Goal: Transaction & Acquisition: Obtain resource

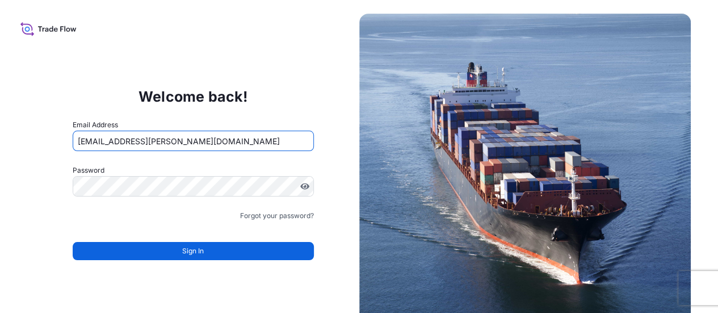
type input "[EMAIL_ADDRESS][PERSON_NAME][DOMAIN_NAME]"
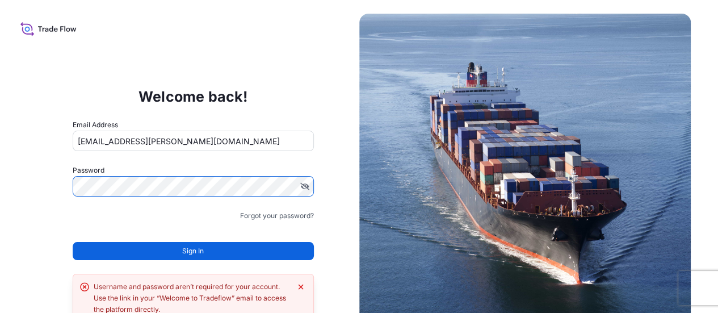
drag, startPoint x: 192, startPoint y: 236, endPoint x: 193, endPoint y: 245, distance: 9.2
click at [192, 236] on div "Sign In" at bounding box center [193, 247] width 241 height 25
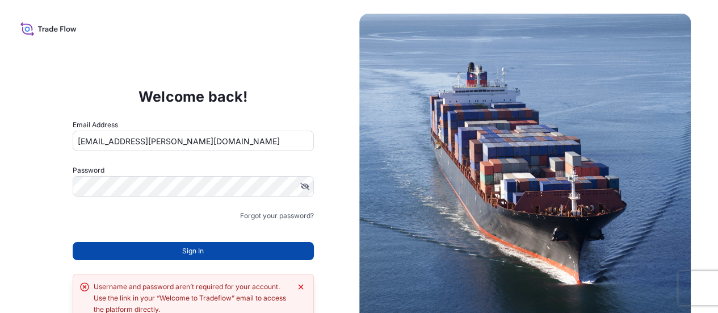
click at [193, 245] on span "Sign In" at bounding box center [193, 250] width 22 height 11
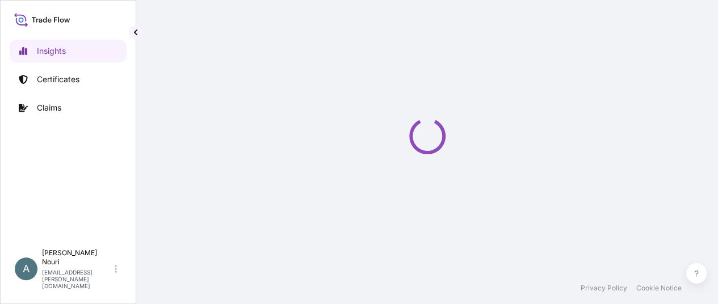
select select "2025"
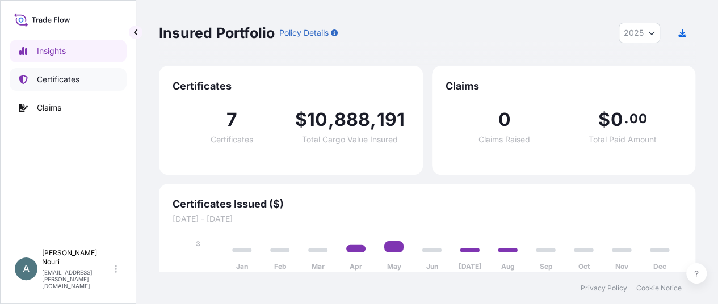
click at [73, 74] on p "Certificates" at bounding box center [58, 79] width 43 height 11
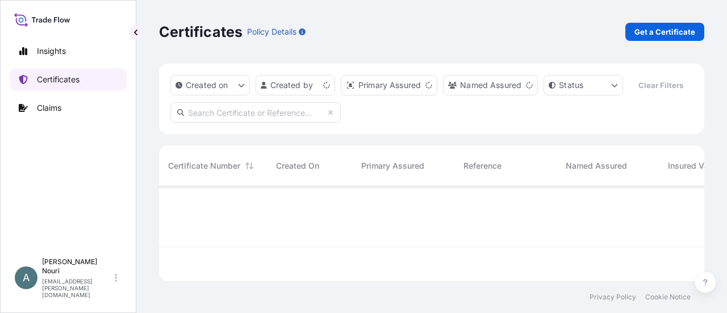
scroll to position [93, 536]
click at [673, 38] on link "Get a Certificate" at bounding box center [664, 32] width 79 height 18
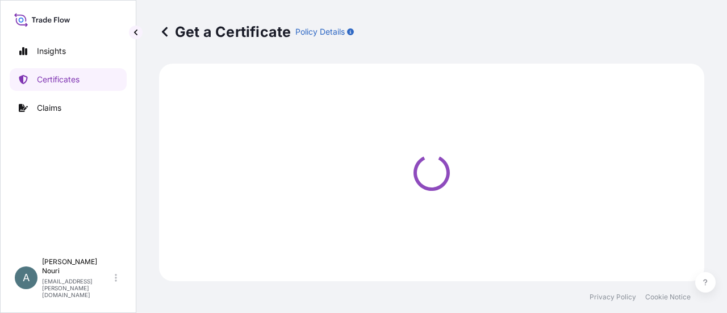
select select "Ocean Vessel"
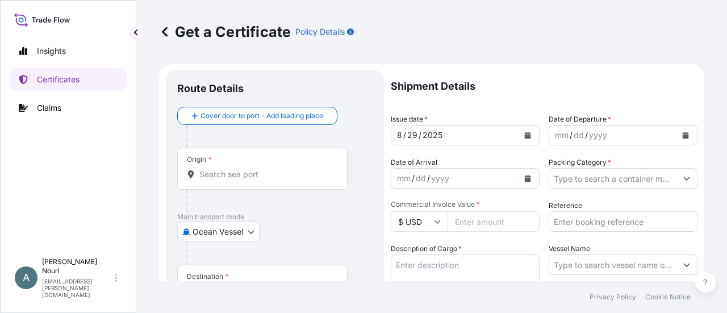
click at [448, 16] on div "Get a Certificate Policy Details" at bounding box center [431, 32] width 545 height 64
click at [234, 167] on div "Origin *" at bounding box center [262, 169] width 170 height 42
click at [234, 169] on input "Origin *" at bounding box center [266, 174] width 134 height 11
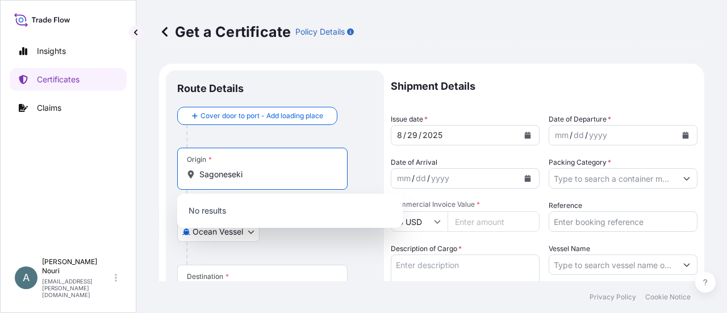
drag, startPoint x: 246, startPoint y: 179, endPoint x: 156, endPoint y: 170, distance: 91.3
click at [156, 170] on div "Get a Certificate Policy Details Route Details Cover door to port - Add loading…" at bounding box center [431, 140] width 590 height 281
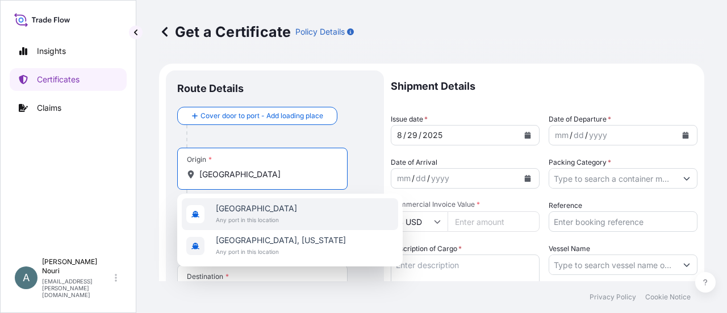
click at [273, 212] on span "[GEOGRAPHIC_DATA]" at bounding box center [256, 208] width 81 height 11
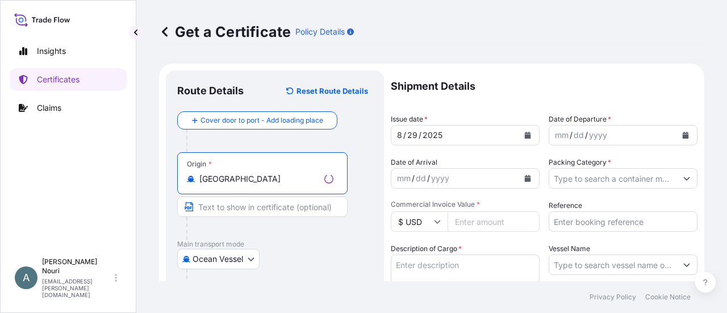
type input "[GEOGRAPHIC_DATA]"
click at [247, 208] on input "Text to appear on certificate" at bounding box center [262, 206] width 170 height 20
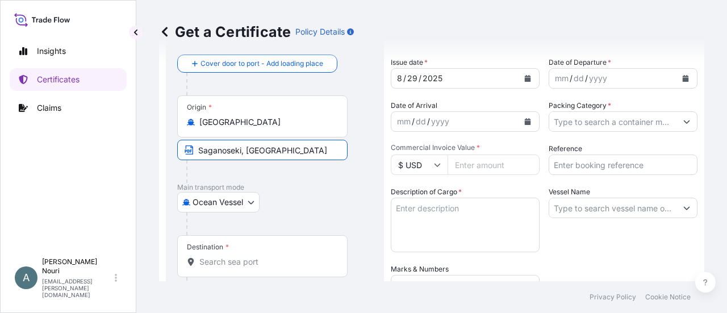
scroll to position [114, 0]
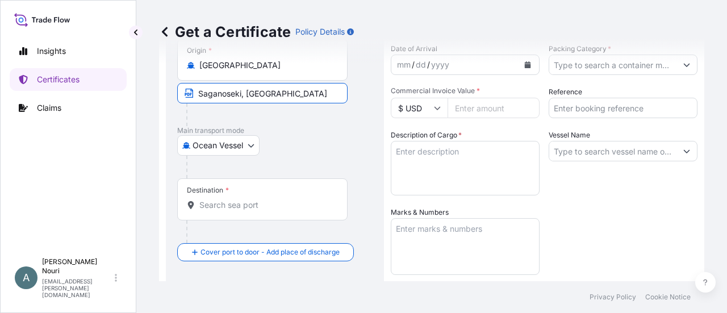
type input "Saganoseki, [GEOGRAPHIC_DATA]"
click at [228, 207] on input "Destination *" at bounding box center [266, 204] width 134 height 11
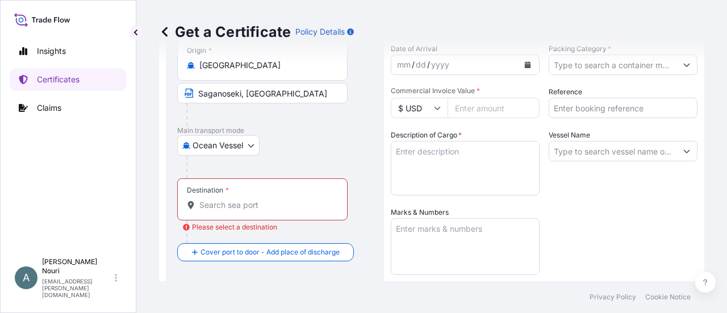
click at [220, 213] on div "Destination *" at bounding box center [262, 199] width 170 height 42
click at [220, 211] on input "Destination * Please select a destination" at bounding box center [266, 204] width 134 height 11
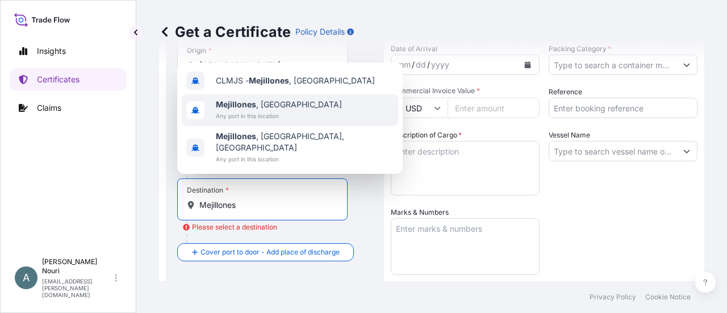
click at [244, 109] on b "Mejillones" at bounding box center [236, 104] width 40 height 10
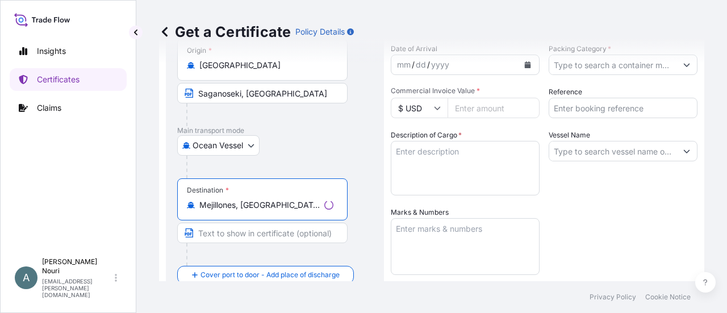
type input "Mejillones, [GEOGRAPHIC_DATA]"
click at [240, 229] on input "Text to appear on certificate" at bounding box center [262, 233] width 170 height 20
type input "Mejillones, [GEOGRAPHIC_DATA], [GEOGRAPHIC_DATA]"
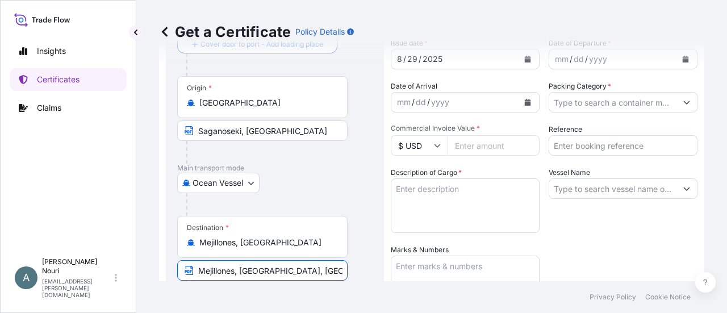
scroll to position [0, 0]
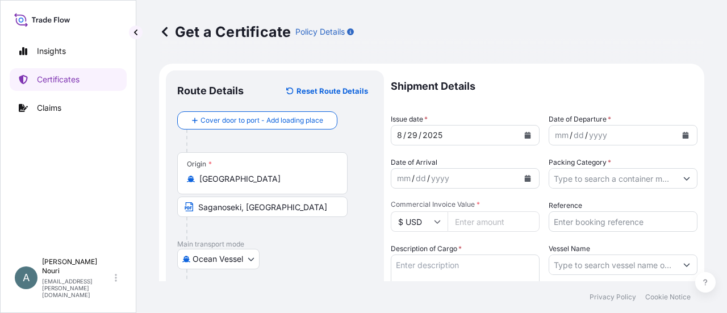
click at [576, 132] on div "dd" at bounding box center [578, 135] width 12 height 14
click at [682, 134] on icon "Calendar" at bounding box center [685, 135] width 7 height 7
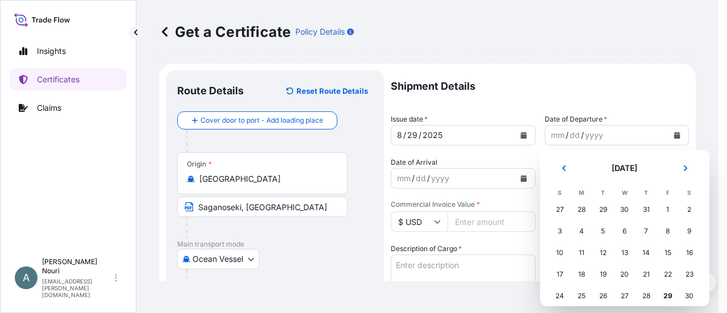
click at [577, 211] on div "28" at bounding box center [581, 209] width 20 height 20
click at [582, 209] on div "28" at bounding box center [581, 209] width 20 height 20
click at [579, 206] on div "28" at bounding box center [581, 209] width 20 height 20
click at [582, 209] on div "28" at bounding box center [581, 209] width 20 height 20
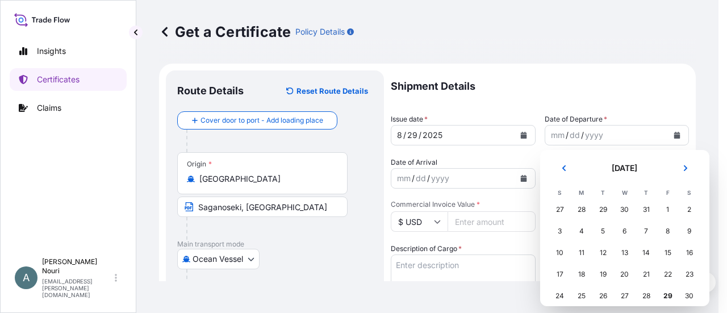
click at [582, 209] on div "28" at bounding box center [581, 209] width 20 height 20
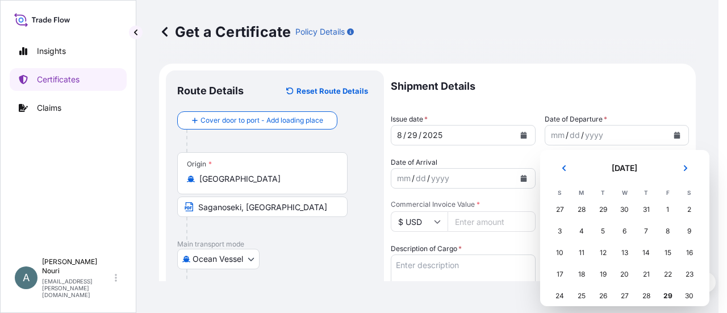
click at [582, 209] on div "28" at bounding box center [581, 209] width 20 height 20
click at [581, 209] on div "28" at bounding box center [581, 209] width 20 height 20
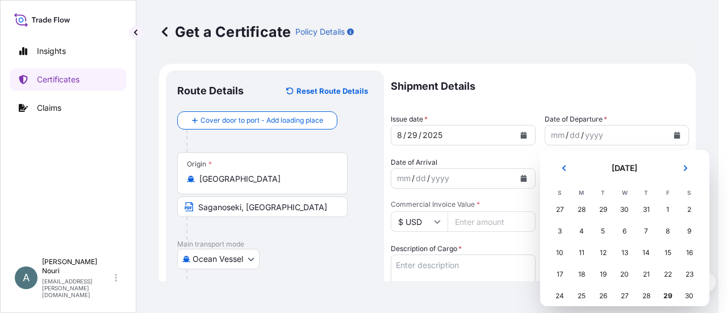
click at [581, 209] on div "28" at bounding box center [581, 209] width 20 height 20
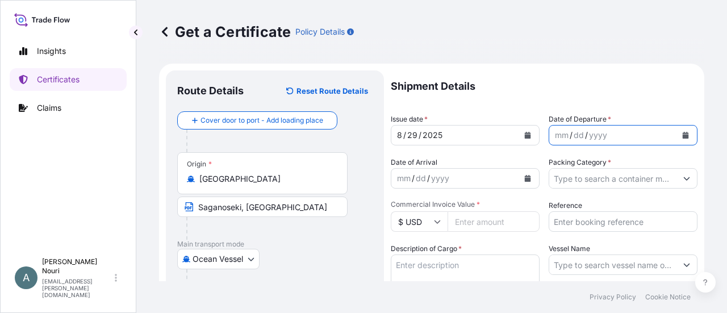
click at [574, 141] on div "dd" at bounding box center [578, 135] width 12 height 14
click at [677, 128] on div "mm / dd / yyyy" at bounding box center [622, 135] width 149 height 20
click at [682, 135] on icon "Calendar" at bounding box center [685, 135] width 7 height 7
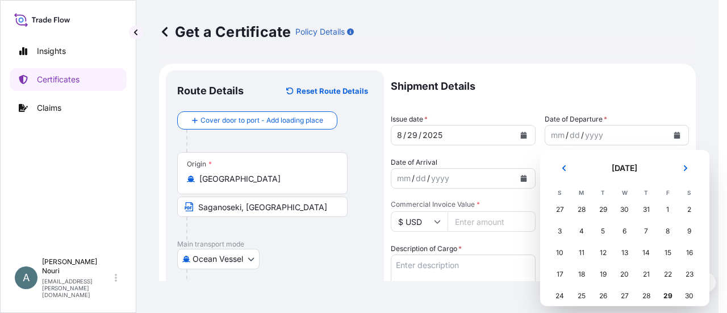
click at [582, 209] on div "28" at bounding box center [581, 209] width 20 height 20
click at [563, 170] on icon "Previous" at bounding box center [563, 168] width 7 height 7
click at [685, 165] on icon "Next" at bounding box center [685, 168] width 7 height 7
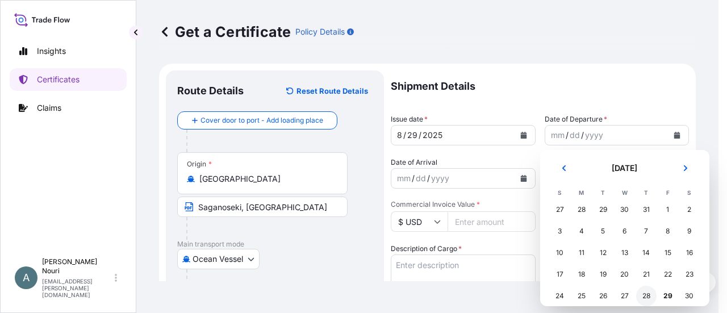
click at [647, 297] on div "28" at bounding box center [646, 296] width 20 height 20
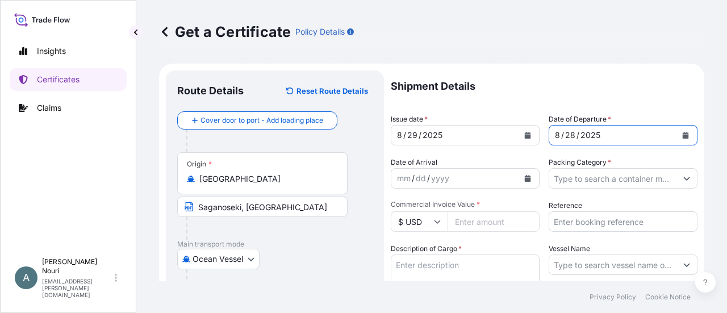
click at [426, 179] on div "dd" at bounding box center [420, 178] width 12 height 14
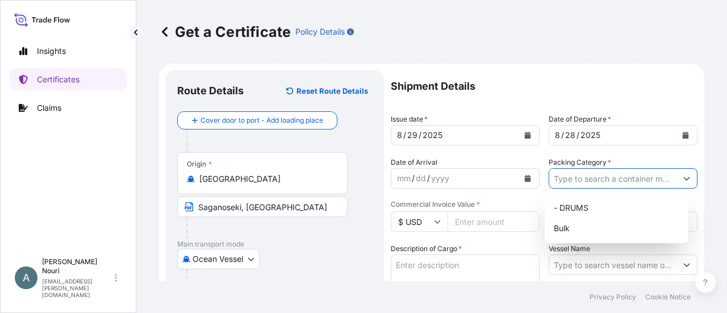
click at [581, 181] on input "Packing Category *" at bounding box center [612, 178] width 127 height 20
click at [578, 229] on div "Bulk" at bounding box center [616, 228] width 135 height 20
type input "Bulk"
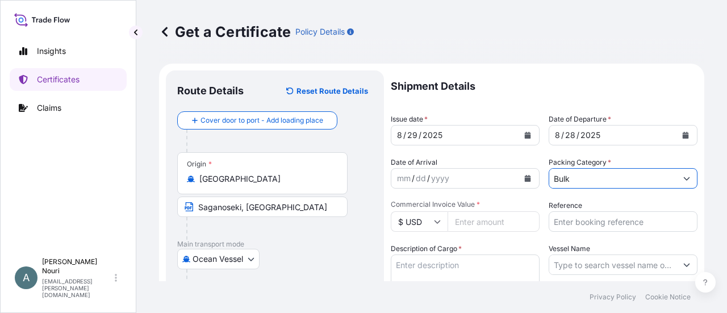
click at [470, 219] on input "Commercial Invoice Value *" at bounding box center [493, 221] width 92 height 20
click at [467, 216] on input "Commercial Invoice Value *" at bounding box center [493, 221] width 92 height 20
type input "519850"
click at [605, 194] on div "Shipment Details Issue date * [DATE] Date of Departure * [DATE] Date of Arrival…" at bounding box center [544, 319] width 307 height 498
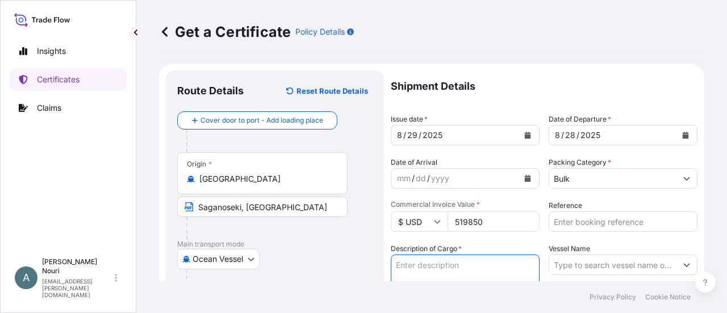
click at [431, 275] on textarea "Description of Cargo *" at bounding box center [465, 281] width 149 height 54
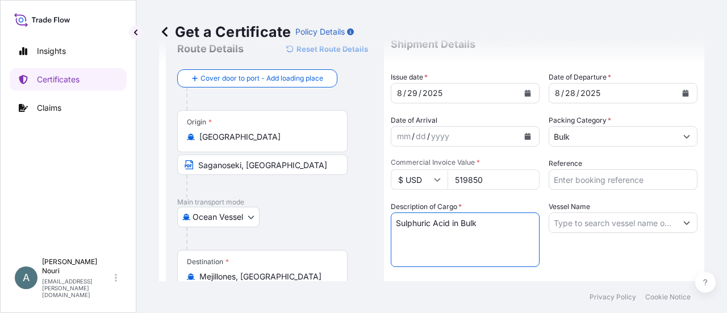
scroll to position [57, 0]
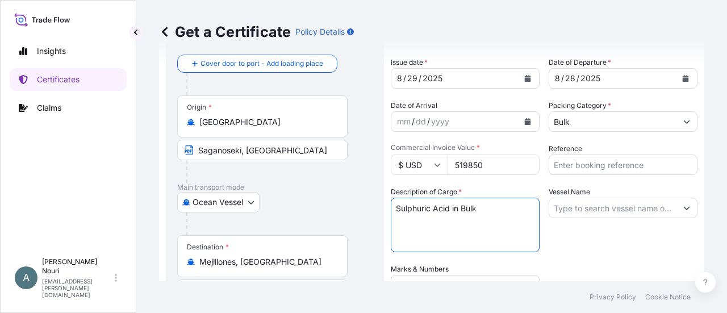
type textarea "Sulphuric Acid in Bulk"
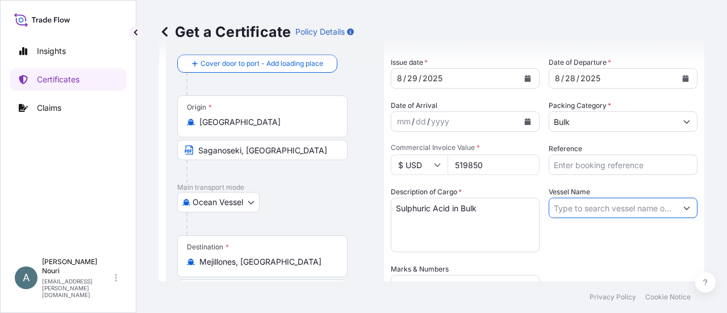
click at [577, 207] on input "Vessel Name" at bounding box center [612, 208] width 127 height 20
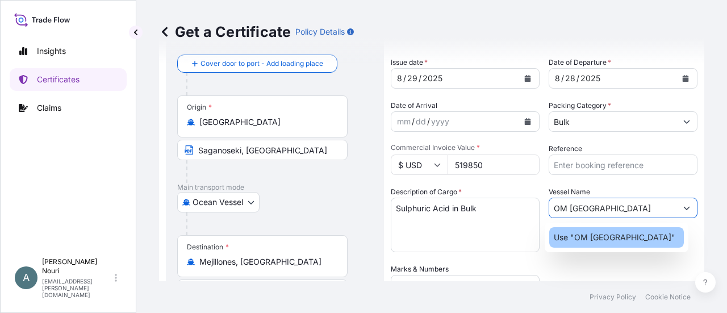
click at [592, 245] on div "Use "OM [GEOGRAPHIC_DATA]"" at bounding box center [616, 237] width 135 height 20
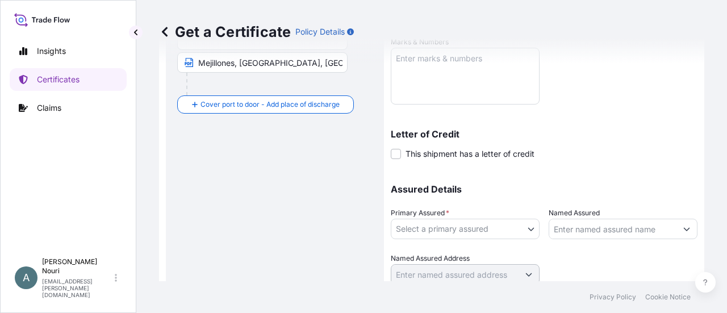
scroll to position [325, 0]
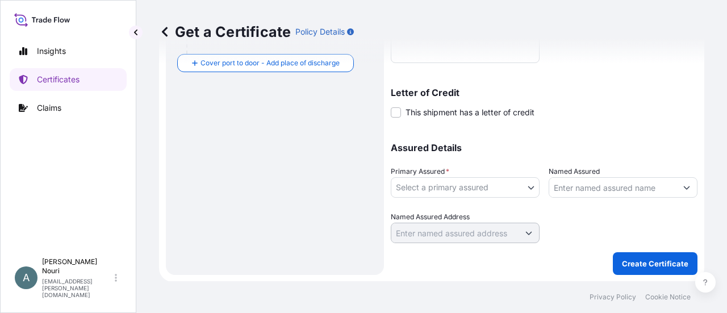
type input "OM [GEOGRAPHIC_DATA]"
click at [475, 188] on body "0 options available. 1 option available. Insights Certificates Claims A [PERSON…" at bounding box center [363, 156] width 727 height 313
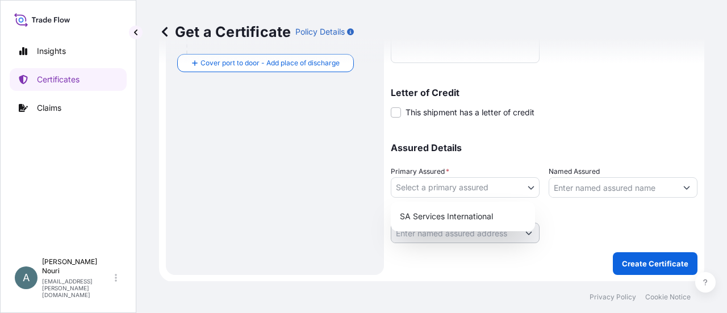
click at [434, 182] on body "1 option available. Insights Certificates Claims A [PERSON_NAME][GEOGRAPHIC_DAT…" at bounding box center [363, 156] width 727 height 313
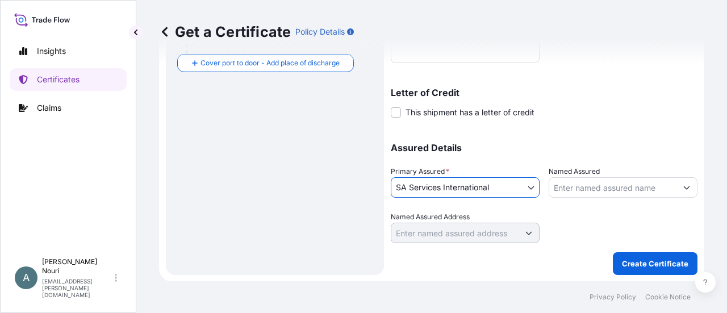
click at [425, 182] on body "Insights Certificates Claims A [PERSON_NAME] [PERSON_NAME][EMAIL_ADDRESS][PERSO…" at bounding box center [363, 156] width 727 height 313
click at [500, 182] on body "Insights Certificates Claims A [PERSON_NAME] [PERSON_NAME][EMAIL_ADDRESS][PERSO…" at bounding box center [363, 156] width 727 height 313
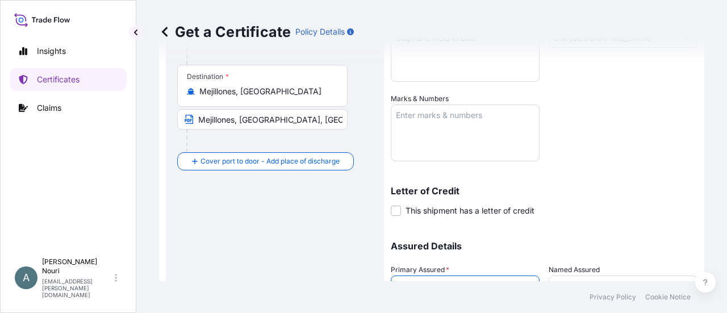
scroll to position [284, 0]
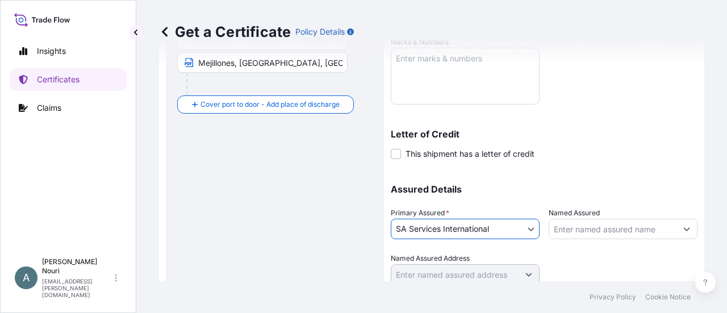
click at [518, 222] on body "Insights Certificates Claims A [PERSON_NAME] [PERSON_NAME][EMAIL_ADDRESS][PERSO…" at bounding box center [363, 156] width 727 height 313
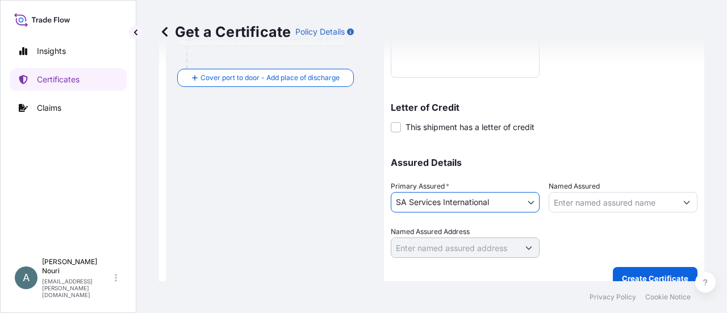
scroll to position [325, 0]
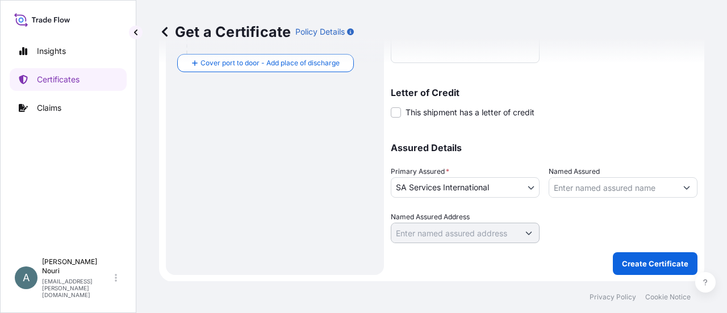
click at [623, 180] on input "Named Assured" at bounding box center [612, 187] width 127 height 20
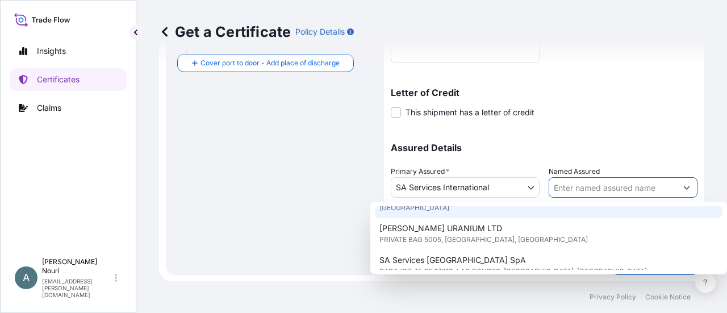
scroll to position [179, 0]
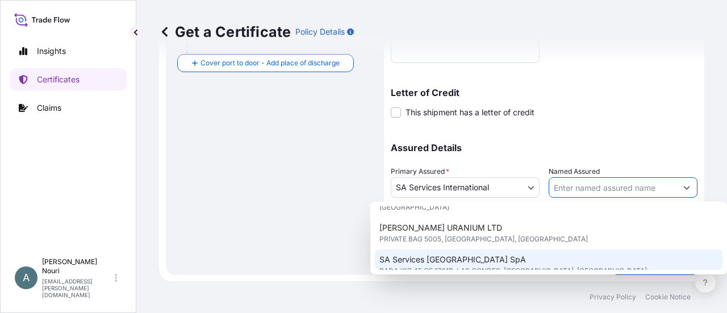
click at [470, 251] on div "SA Services [GEOGRAPHIC_DATA] SpA [GEOGRAPHIC_DATA] 45 OF 1701B, [GEOGRAPHIC_DA…" at bounding box center [548, 265] width 347 height 32
type input "SA Services [GEOGRAPHIC_DATA] SpA"
type input "BADAJOZ 45 OF 1701B, LAS CONDES"
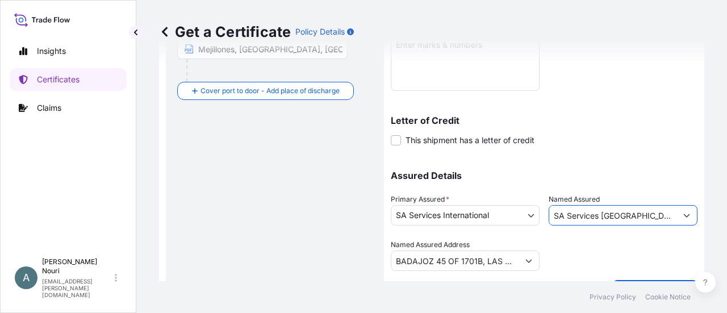
scroll to position [325, 0]
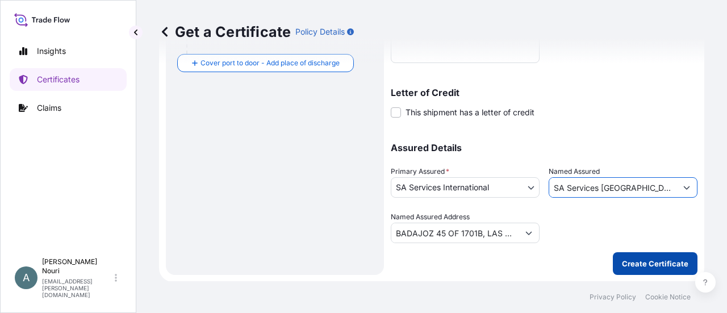
click at [622, 258] on p "Create Certificate" at bounding box center [655, 263] width 66 height 11
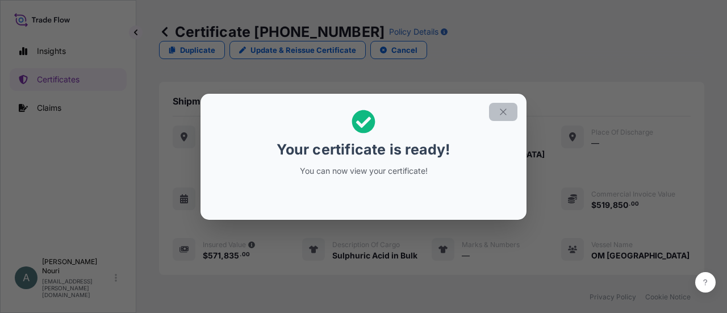
click at [502, 112] on icon "button" at bounding box center [503, 112] width 10 height 10
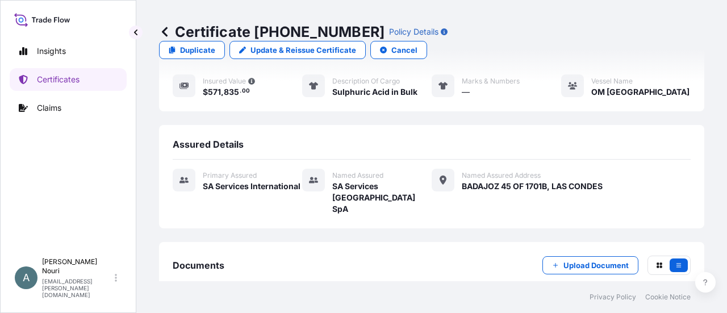
scroll to position [227, 0]
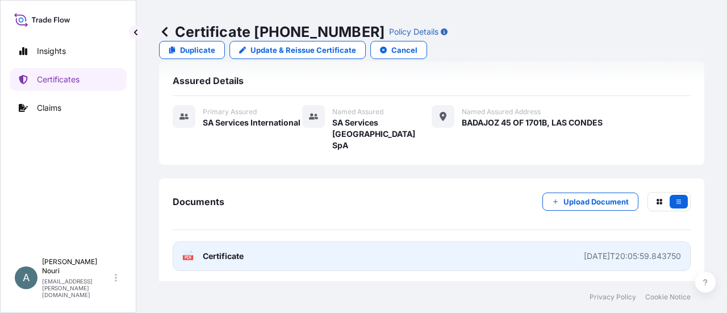
click at [227, 250] on span "Certificate" at bounding box center [223, 255] width 41 height 11
